Goal: Task Accomplishment & Management: Complete application form

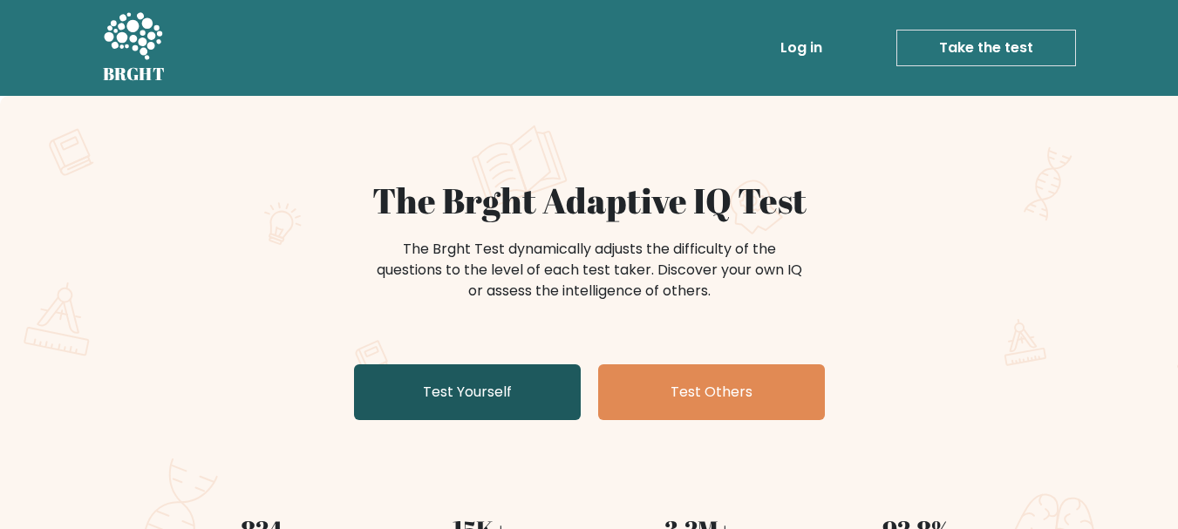
click at [552, 396] on link "Test Yourself" at bounding box center [467, 392] width 227 height 56
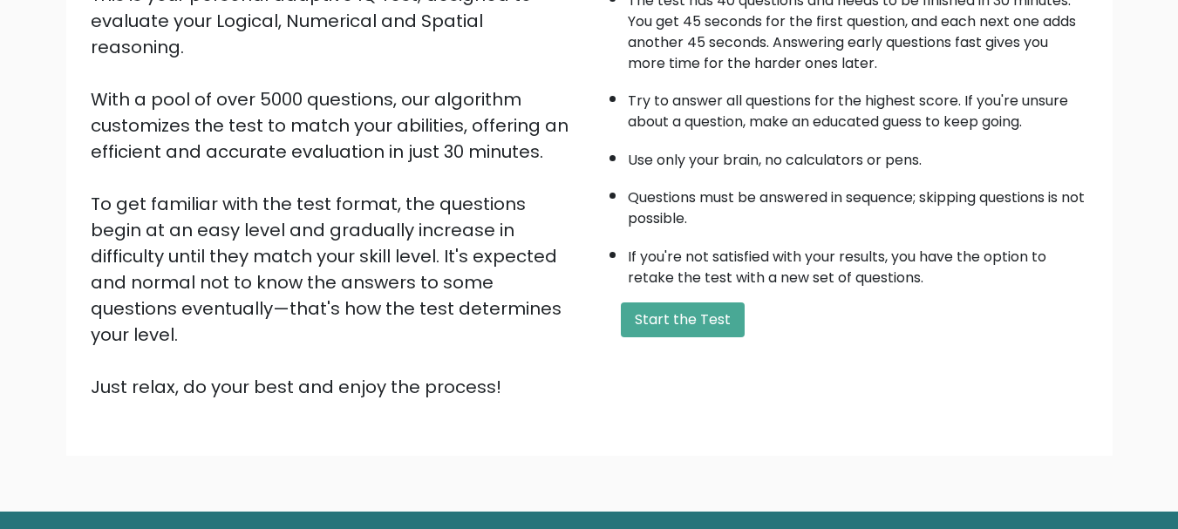
scroll to position [269, 0]
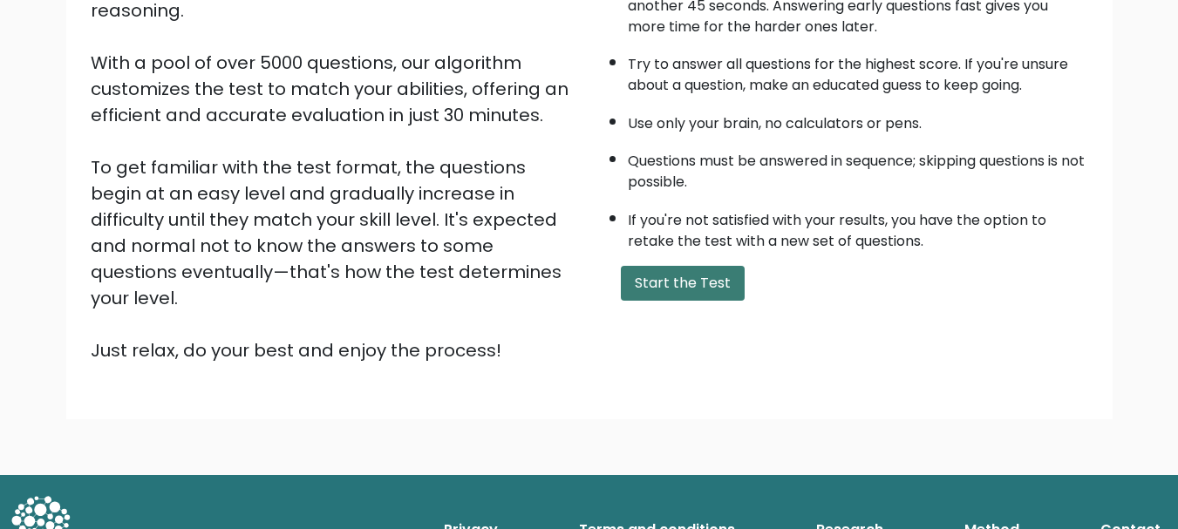
click at [696, 274] on button "Start the Test" at bounding box center [683, 283] width 124 height 35
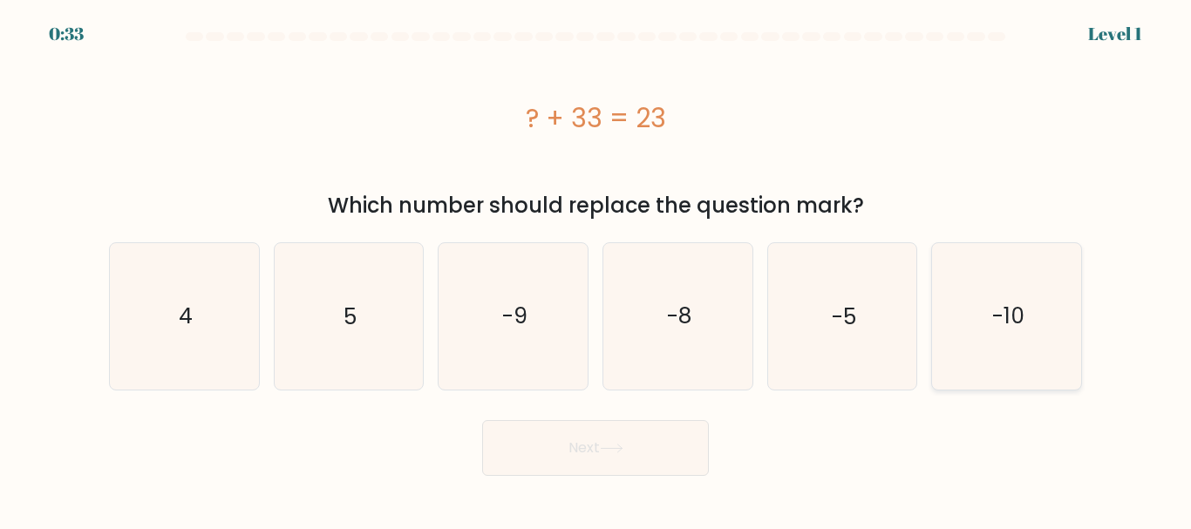
click at [967, 311] on icon "-10" at bounding box center [1006, 316] width 146 height 146
click at [596, 269] on input "f. -10" at bounding box center [595, 267] width 1 height 4
radio input "true"
click at [605, 470] on button "Next" at bounding box center [595, 448] width 227 height 56
click at [605, 449] on icon at bounding box center [612, 449] width 24 height 10
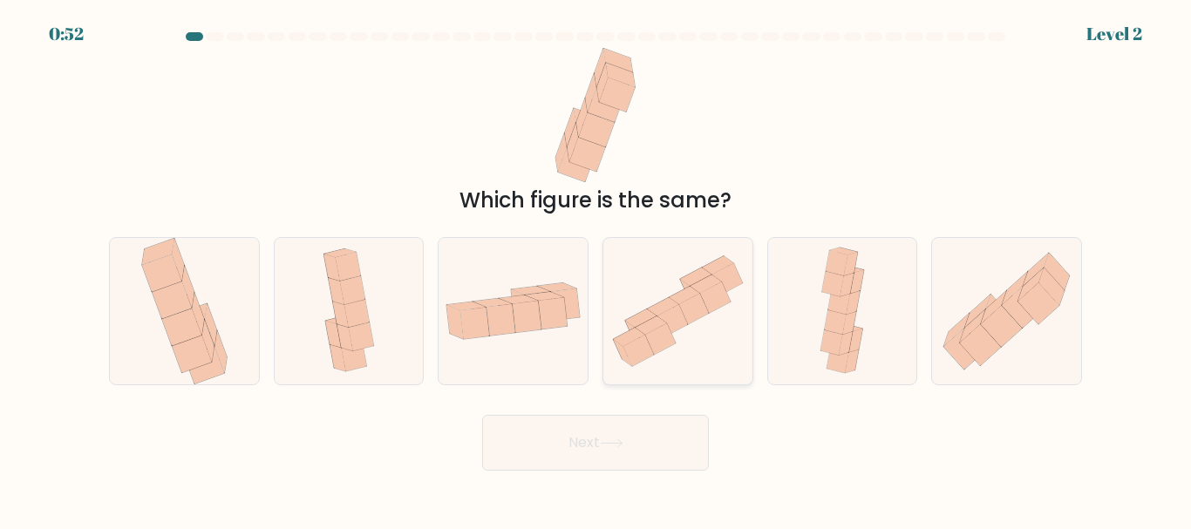
click at [661, 338] on icon at bounding box center [660, 338] width 31 height 31
click at [596, 269] on input "d." at bounding box center [595, 267] width 1 height 4
radio input "true"
click at [972, 340] on icon at bounding box center [980, 344] width 41 height 41
click at [596, 269] on input "f." at bounding box center [595, 267] width 1 height 4
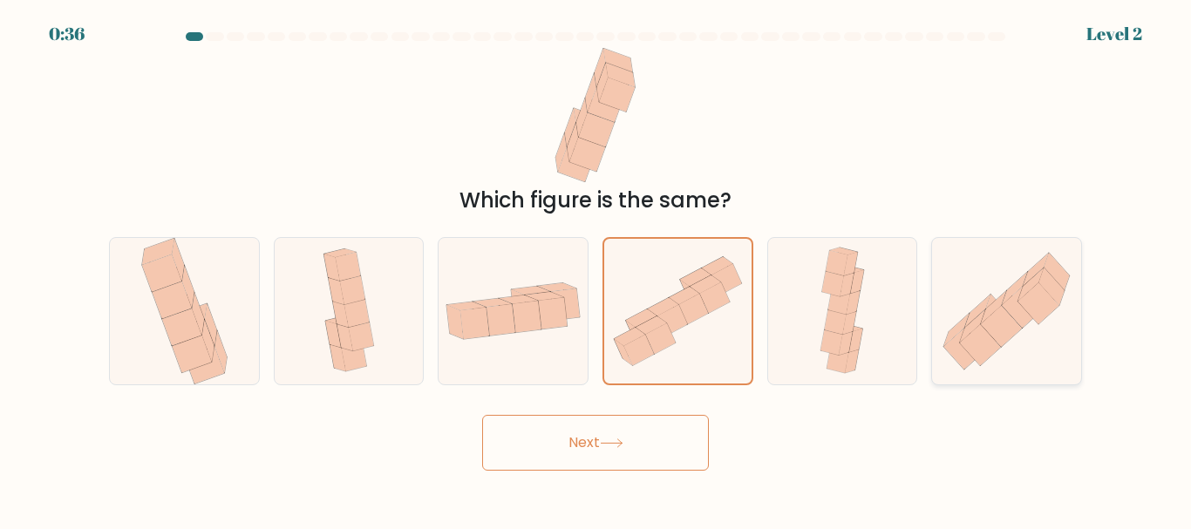
radio input "true"
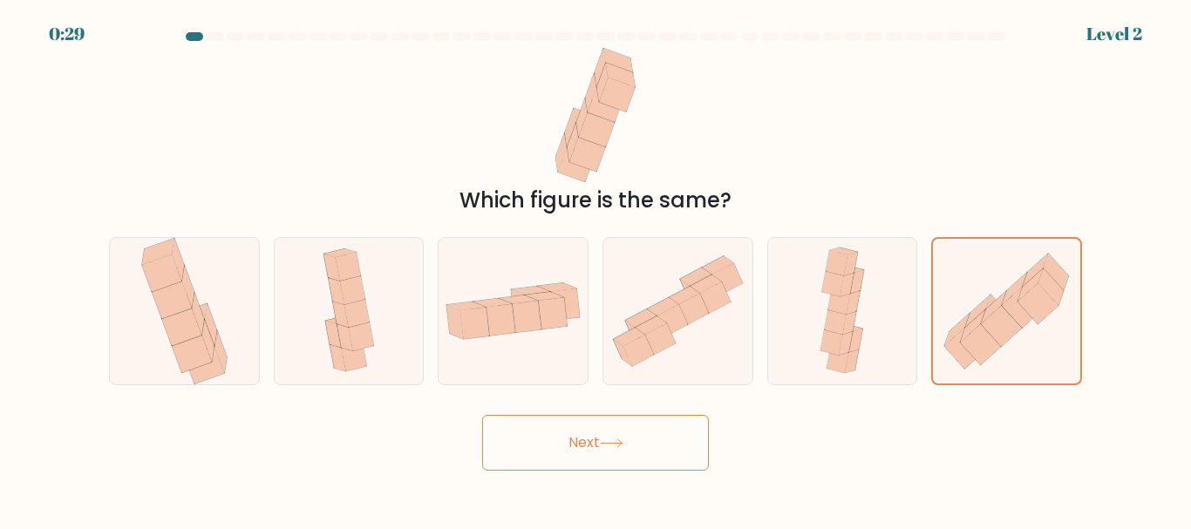
click at [660, 459] on button "Next" at bounding box center [595, 443] width 227 height 56
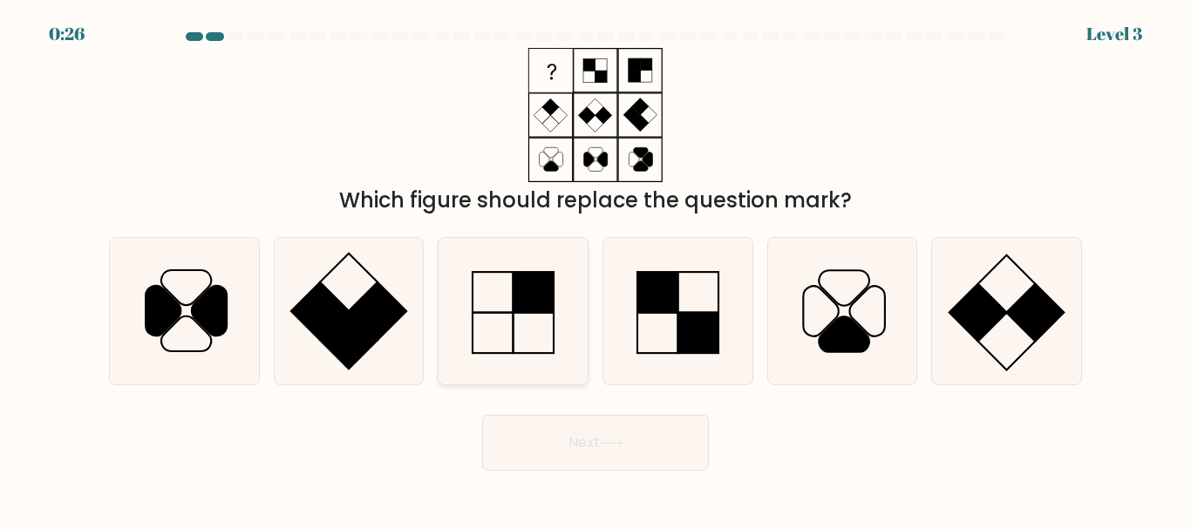
click at [504, 308] on icon at bounding box center [513, 311] width 146 height 146
click at [595, 269] on input "c." at bounding box center [595, 267] width 1 height 4
radio input "true"
click at [554, 420] on button "Next" at bounding box center [595, 443] width 227 height 56
click at [546, 439] on button "Next" at bounding box center [595, 443] width 227 height 56
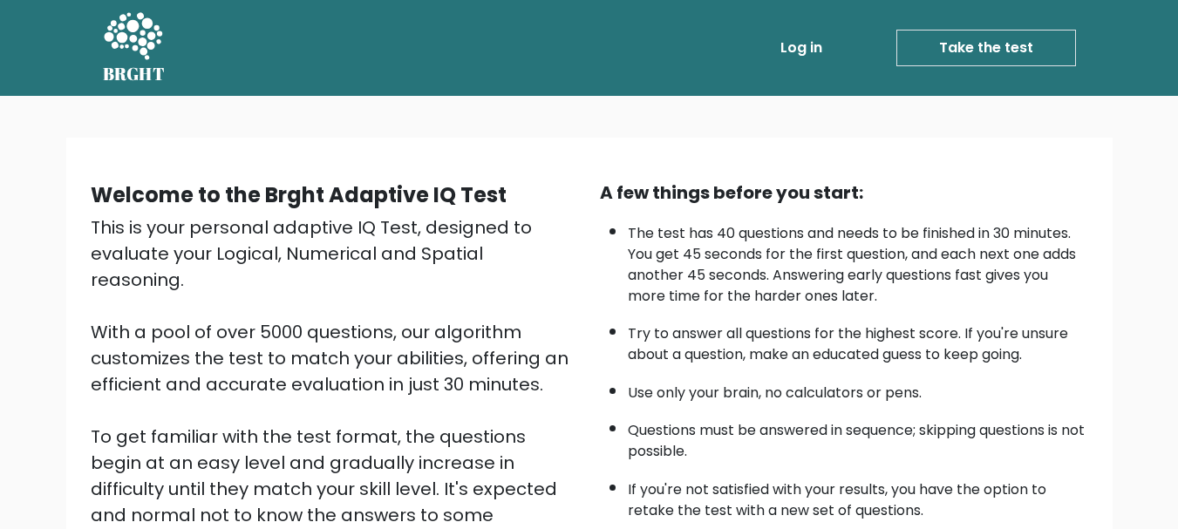
scroll to position [187, 0]
